Goal: Navigation & Orientation: Find specific page/section

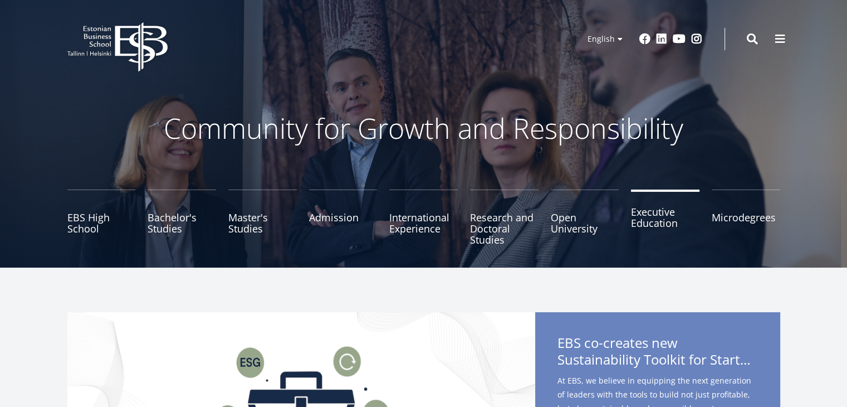
click at [656, 228] on link "Executive Education" at bounding box center [665, 217] width 69 height 56
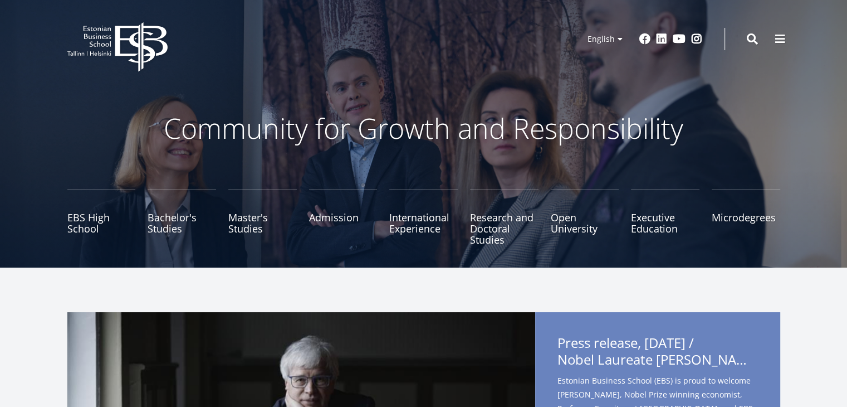
scroll to position [131, 0]
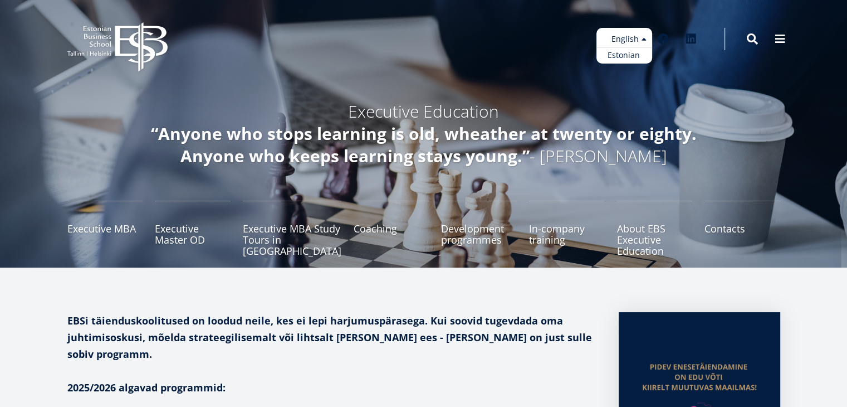
click at [626, 40] on ul "Estonian English" at bounding box center [625, 46] width 56 height 36
click at [619, 41] on ul "Estonian English" at bounding box center [625, 46] width 56 height 36
click at [628, 39] on ul "Estonian English" at bounding box center [625, 46] width 56 height 36
click at [628, 55] on link "Estonian" at bounding box center [625, 55] width 56 height 16
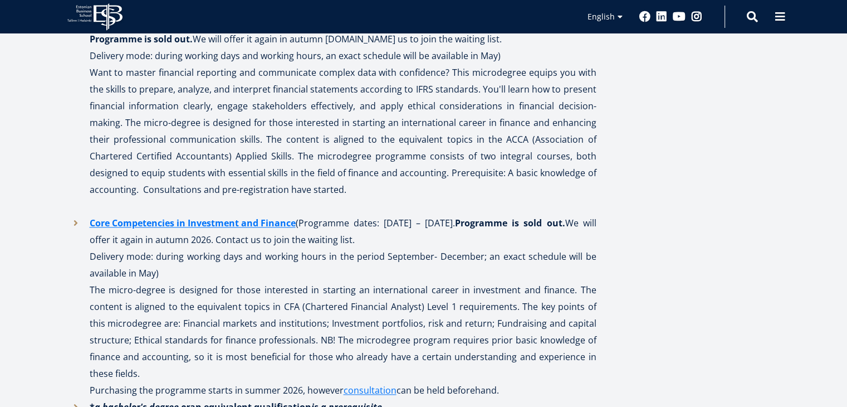
scroll to position [1337, 0]
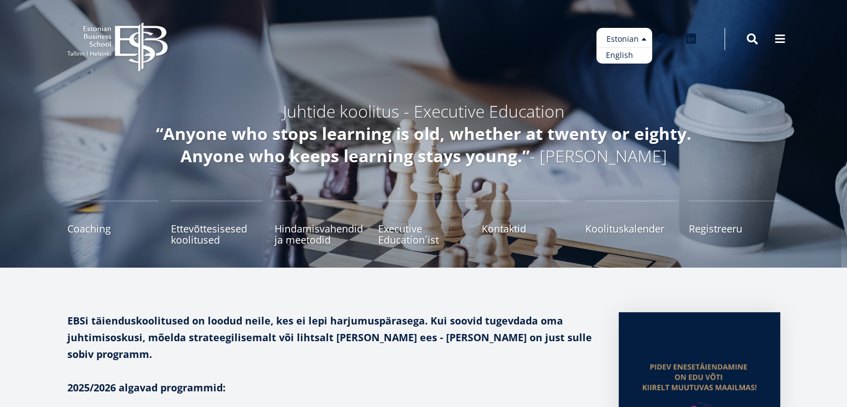
click at [633, 58] on link "English" at bounding box center [625, 55] width 56 height 16
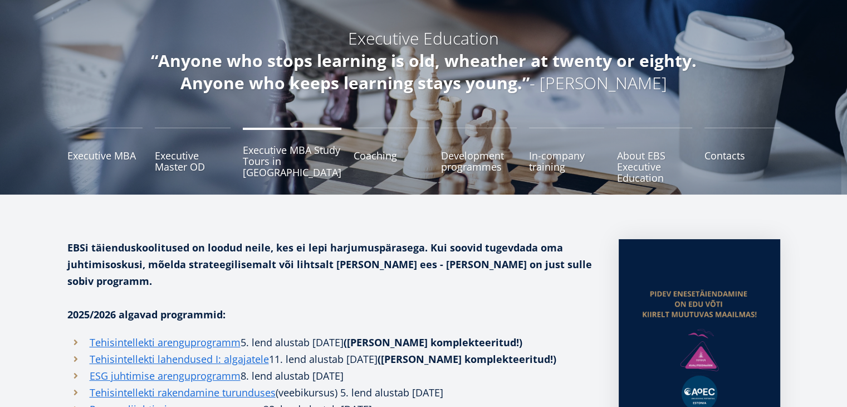
scroll to position [56, 0]
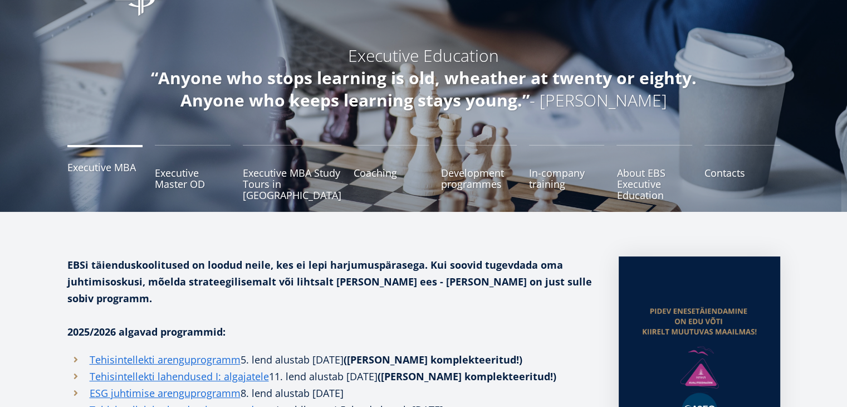
click at [92, 168] on link "Executive MBA" at bounding box center [105, 173] width 76 height 56
